Goal: Find specific page/section: Find specific page/section

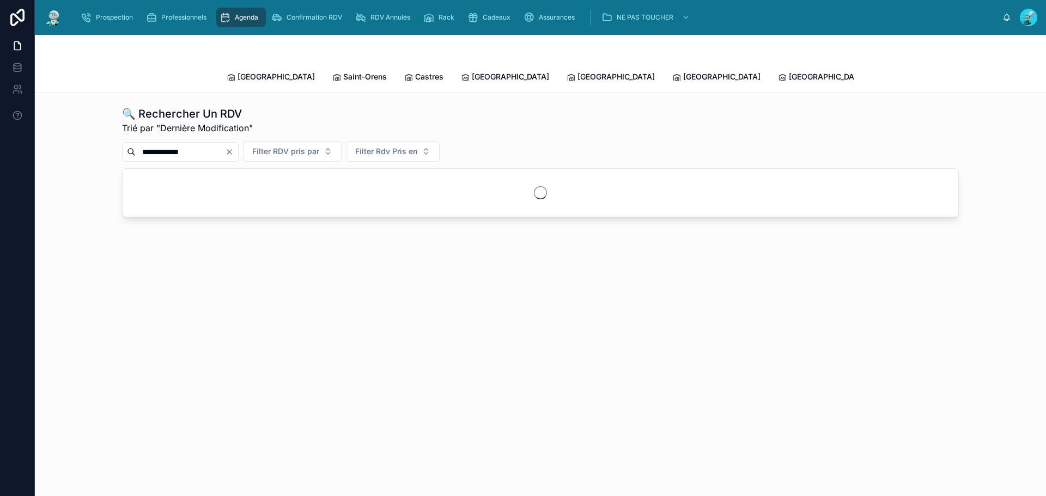
click at [985, 75] on span "Tous Centres" at bounding box center [999, 77] width 28 height 22
click at [234, 148] on icon "Clear" at bounding box center [229, 152] width 9 height 9
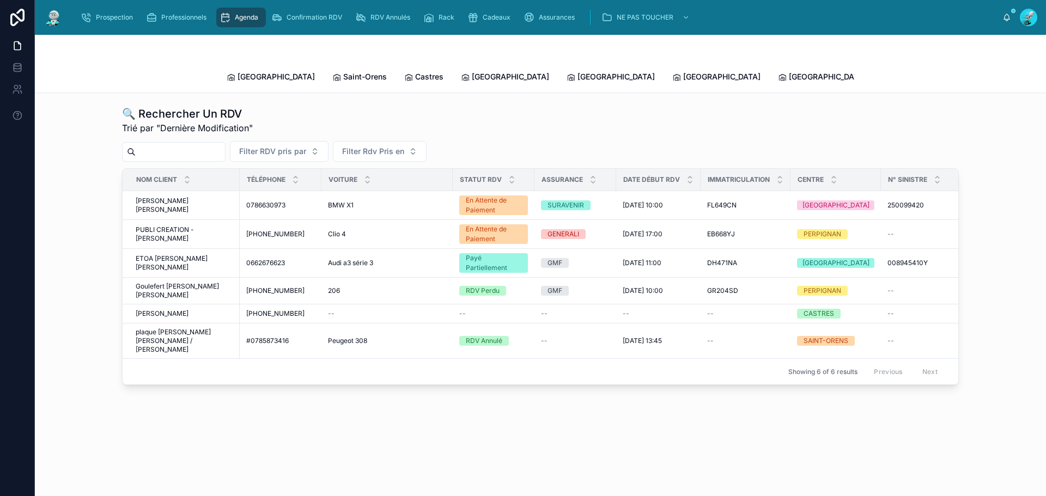
click at [225, 144] on input "text" at bounding box center [180, 151] width 89 height 15
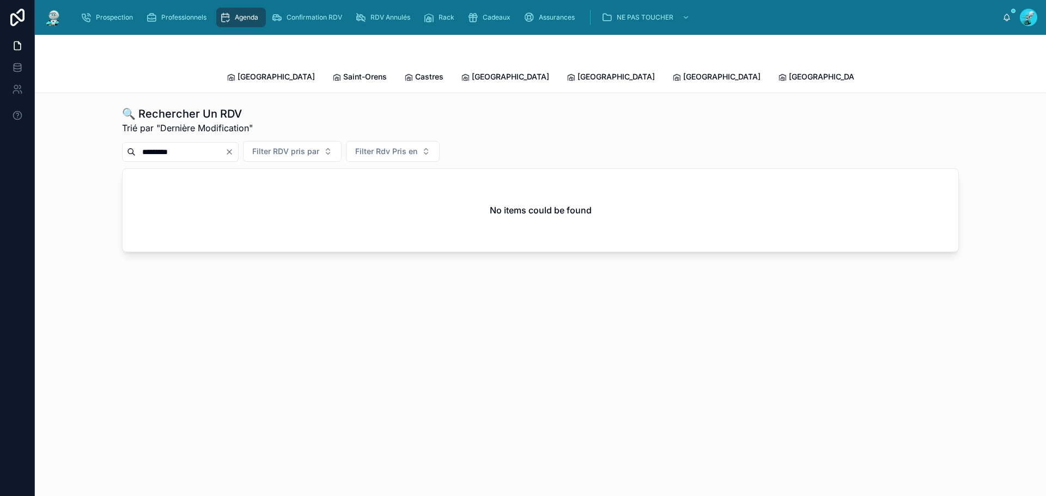
drag, startPoint x: 187, startPoint y: 142, endPoint x: 0, endPoint y: 143, distance: 187.4
click at [0, 143] on div "Prospection Professionnels Agenda Confirmation RDV RDV Annulés Rack Cadeaux Ass…" at bounding box center [523, 248] width 1046 height 496
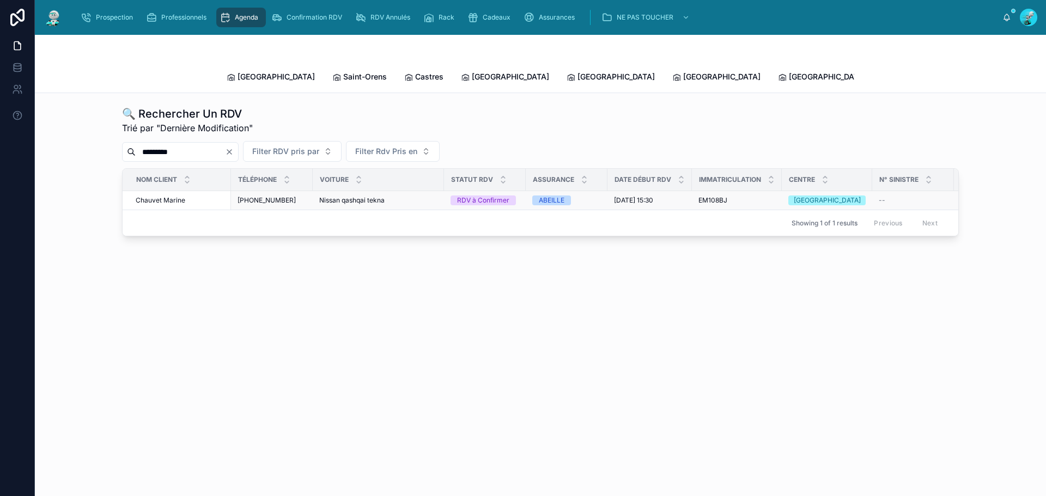
type input "*********"
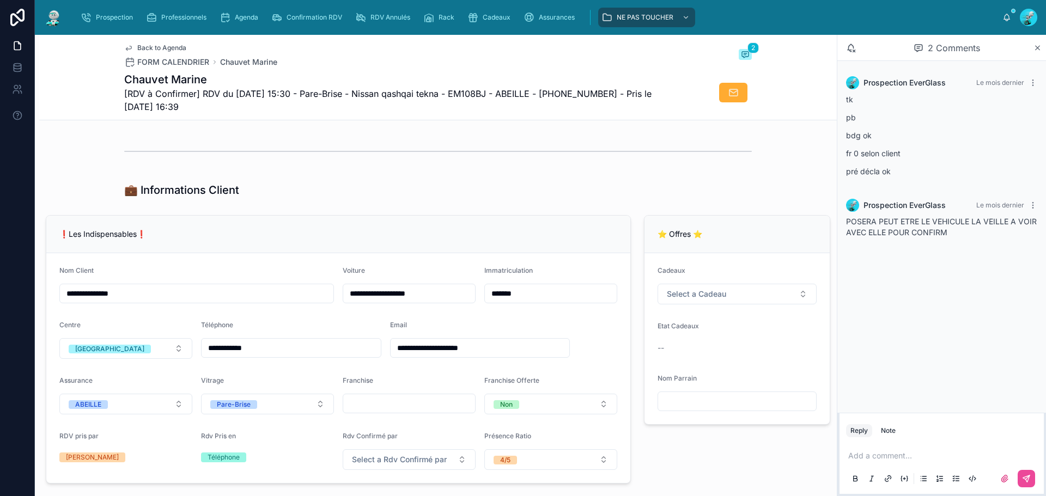
scroll to position [218, 0]
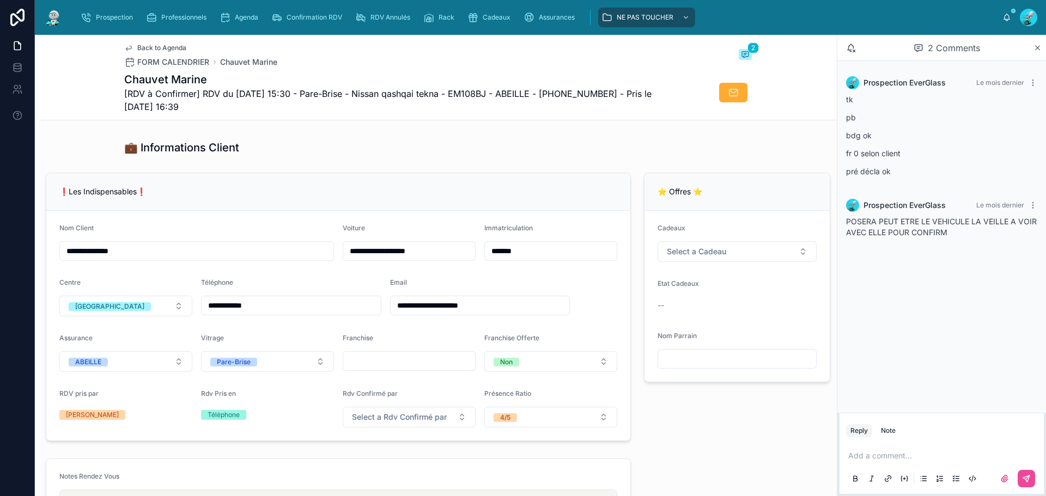
click at [885, 453] on p at bounding box center [943, 455] width 191 height 11
